Goal: Task Accomplishment & Management: Manage account settings

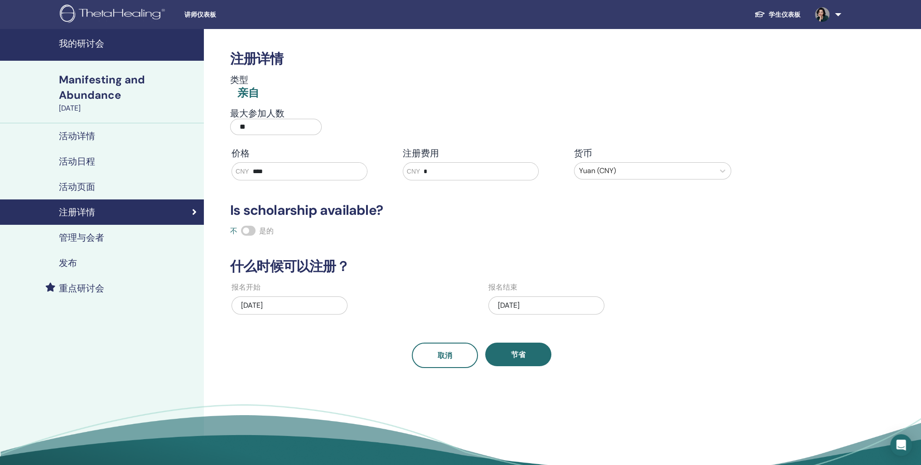
click at [85, 40] on h4 "我的研讨会" at bounding box center [129, 43] width 140 height 11
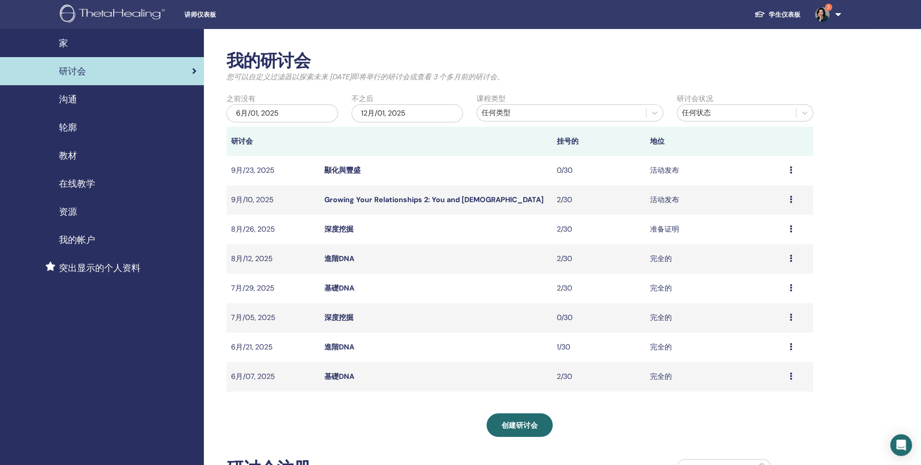
click at [790, 203] on icon at bounding box center [791, 199] width 3 height 7
click at [757, 263] on link "与会者" at bounding box center [752, 259] width 22 height 10
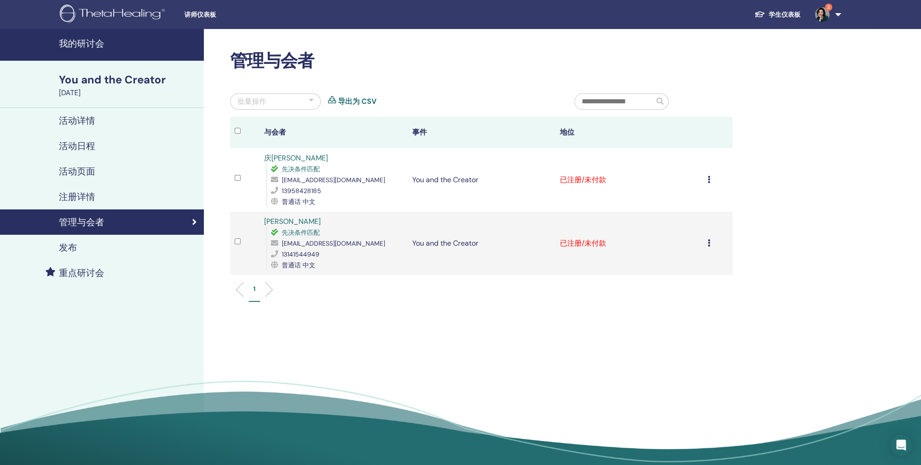
click at [708, 183] on icon at bounding box center [709, 179] width 3 height 7
click at [687, 246] on p "标记为已付费" at bounding box center [674, 240] width 43 height 11
click at [708, 246] on icon at bounding box center [709, 242] width 3 height 7
click at [685, 306] on p "标记为已付费" at bounding box center [674, 300] width 43 height 11
click at [585, 302] on ul "1" at bounding box center [481, 293] width 487 height 18
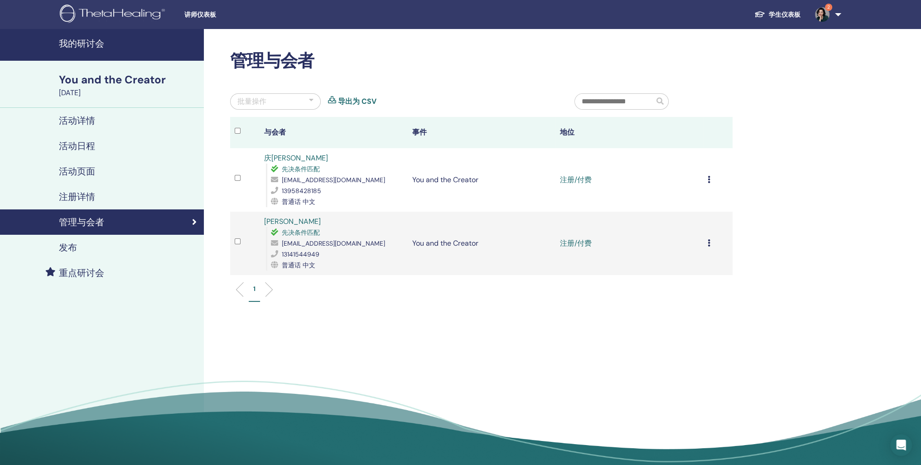
click at [708, 183] on icon at bounding box center [709, 179] width 3 height 7
click at [783, 212] on div "管理与会者 批量操作 导出为 CSV 与会者 事件 地位 庆阳 朱 先决条件匹配 386607899@qq.com 13958428185 普通话 中文 Yo…" at bounding box center [511, 250] width 614 height 442
click at [87, 49] on h4 "我的研讨会" at bounding box center [129, 43] width 140 height 11
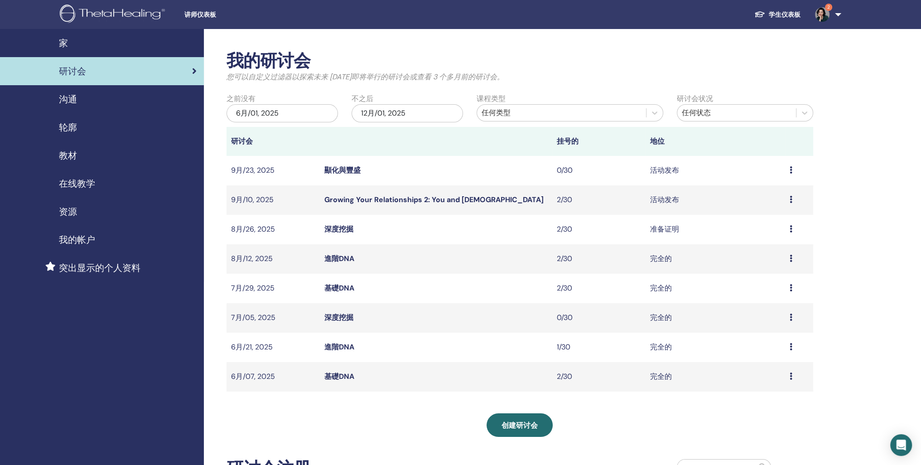
click at [67, 218] on span "资源" at bounding box center [68, 212] width 18 height 14
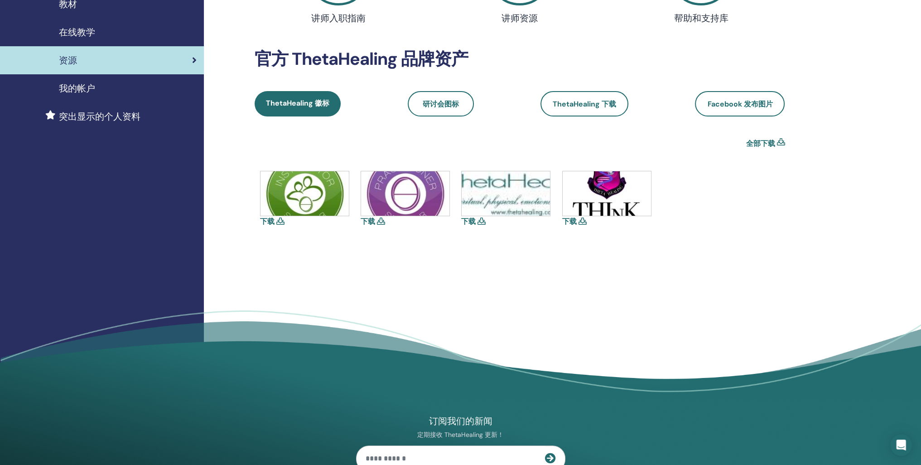
scroll to position [91, 0]
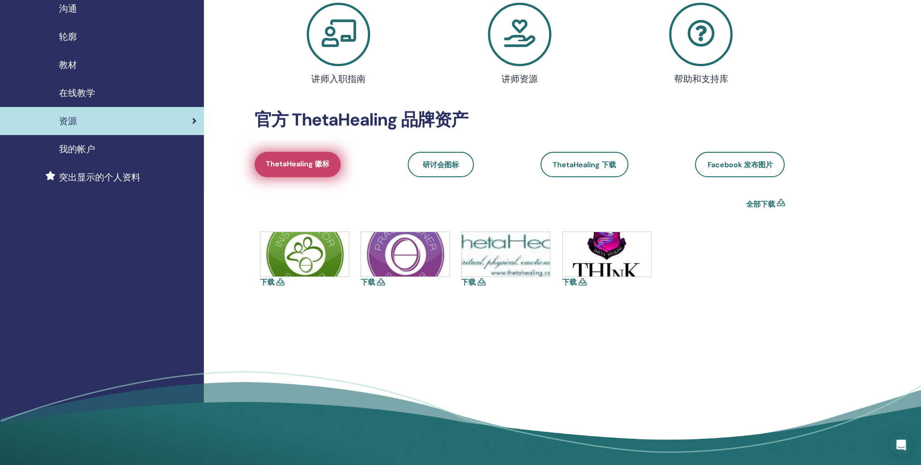
click at [318, 170] on span "ThetaHealing 徽标" at bounding box center [297, 164] width 63 height 11
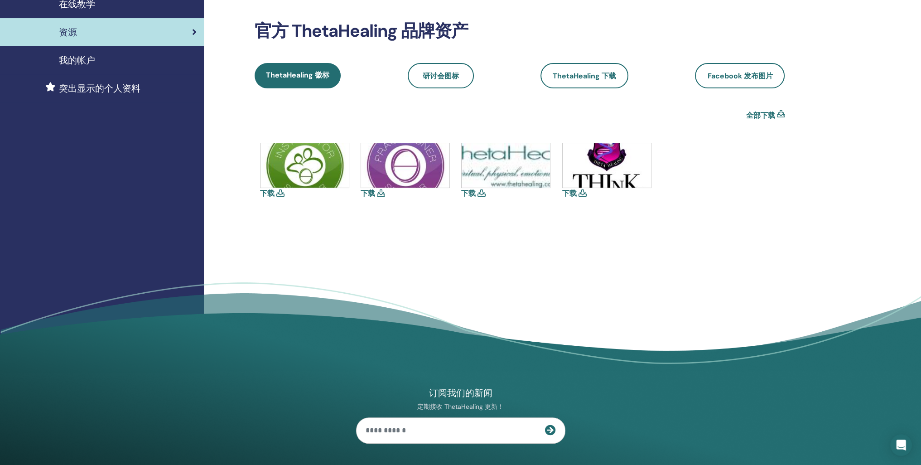
scroll to position [181, 0]
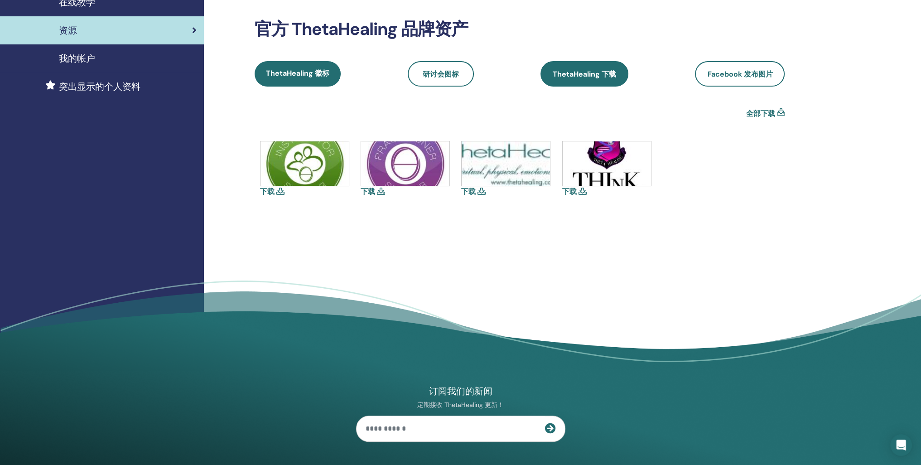
click at [572, 79] on span "ThetaHealing 下载" at bounding box center [584, 74] width 63 height 10
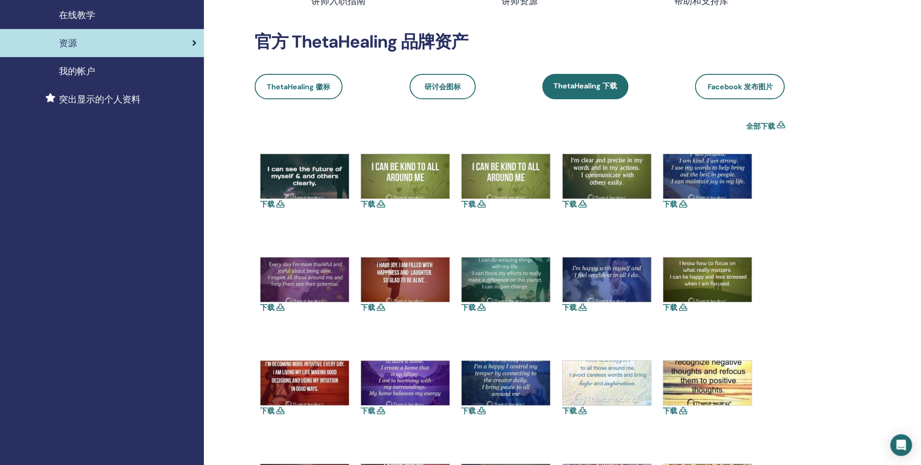
scroll to position [185, 0]
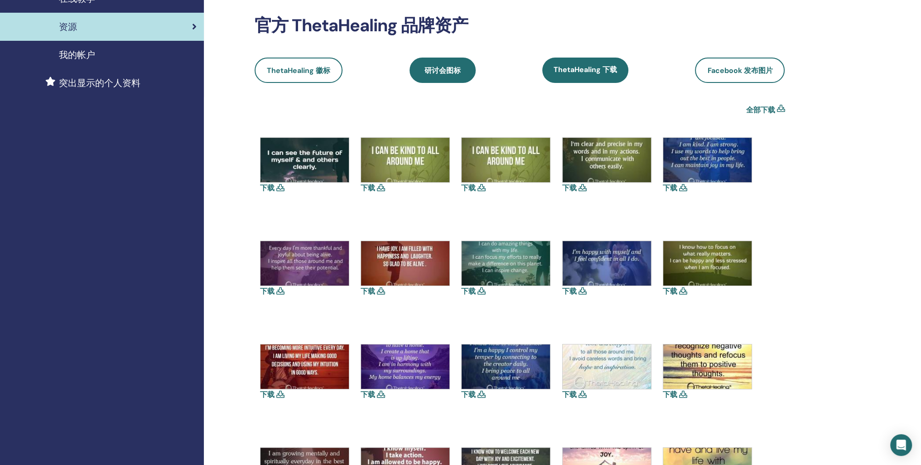
click at [449, 75] on span "研讨会图标" at bounding box center [442, 71] width 36 height 10
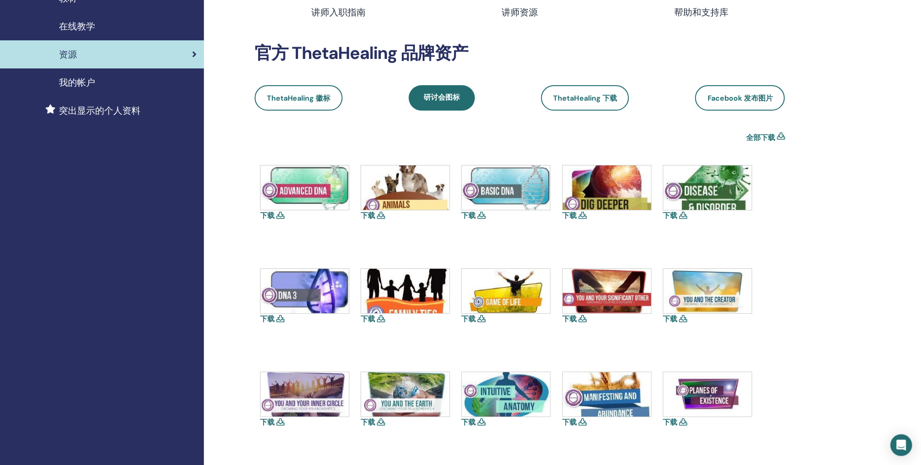
scroll to position [181, 0]
